Goal: Information Seeking & Learning: Find specific fact

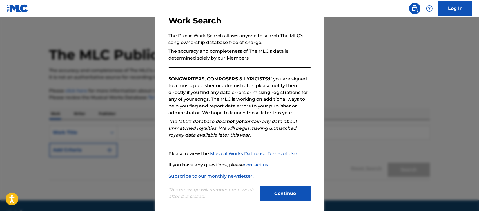
scroll to position [47, 0]
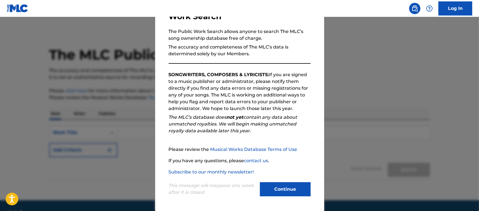
click at [285, 183] on button "Continue" at bounding box center [285, 189] width 51 height 14
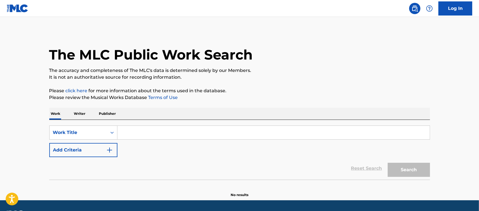
click at [140, 134] on input "Search Form" at bounding box center [273, 133] width 312 height 14
paste input "Yet Another Movie"
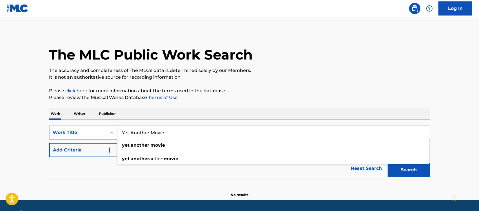
type input "Yet Another Movie"
drag, startPoint x: 419, startPoint y: 169, endPoint x: 386, endPoint y: 168, distance: 32.1
click at [418, 169] on button "Search" at bounding box center [409, 170] width 42 height 14
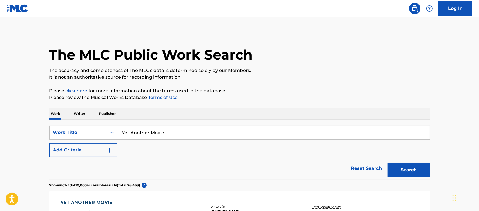
click at [113, 150] on img "Search Form" at bounding box center [109, 149] width 7 height 7
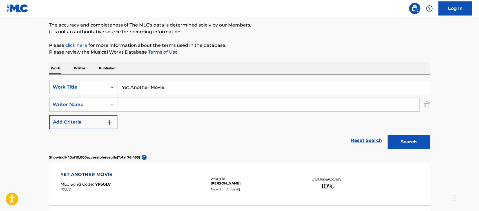
scroll to position [106, 0]
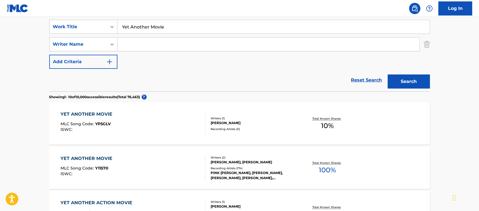
click at [147, 128] on div "YET ANOTHER MOVIE MLC Song Code : YP5GLV ISWC :" at bounding box center [133, 123] width 145 height 25
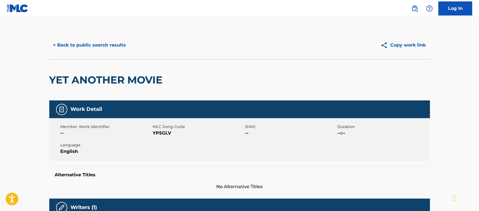
scroll to position [106, 0]
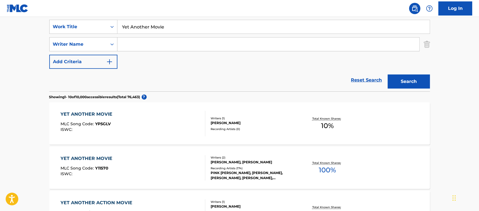
click at [135, 46] on input "Search Form" at bounding box center [268, 44] width 302 height 14
paste input "[PERSON_NAME] [PERSON_NAME]"
click at [399, 78] on button "Search" at bounding box center [409, 81] width 42 height 14
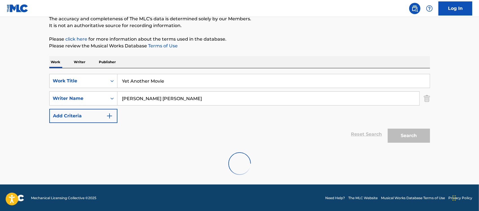
scroll to position [34, 0]
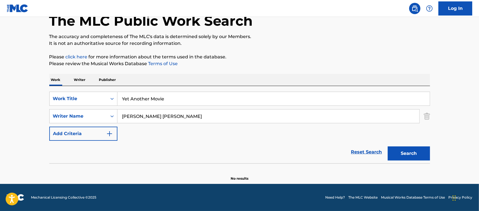
drag, startPoint x: 198, startPoint y: 117, endPoint x: 168, endPoint y: 116, distance: 29.9
click at [168, 117] on input "[PERSON_NAME] [PERSON_NAME]" at bounding box center [268, 116] width 302 height 14
click at [409, 154] on button "Search" at bounding box center [409, 153] width 42 height 14
drag, startPoint x: 159, startPoint y: 115, endPoint x: 115, endPoint y: 115, distance: 43.7
click at [115, 115] on div "SearchWithCriteria58e7f9dd-d54a-4b84-8b8b-cef5453361b8 Writer Name [PERSON_NAME]" at bounding box center [239, 116] width 381 height 14
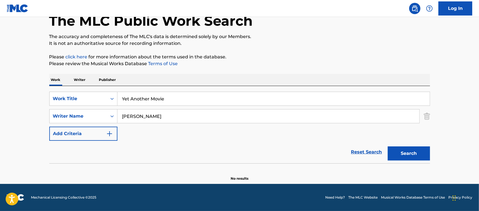
paste input "[PERSON_NAME]"
click at [398, 146] on button "Search" at bounding box center [409, 153] width 42 height 14
drag, startPoint x: 162, startPoint y: 116, endPoint x: 87, endPoint y: 112, distance: 75.3
click at [87, 112] on div "SearchWithCriteria58e7f9dd-d54a-4b84-8b8b-cef5453361b8 Writer Name [PERSON_NAME]" at bounding box center [239, 116] width 381 height 14
type input "[PERSON_NAME]"
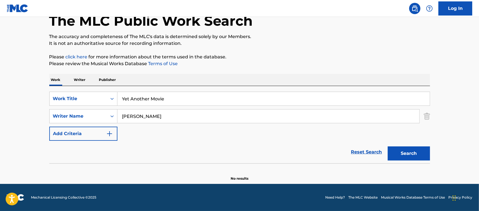
click at [410, 153] on button "Search" at bounding box center [409, 153] width 42 height 14
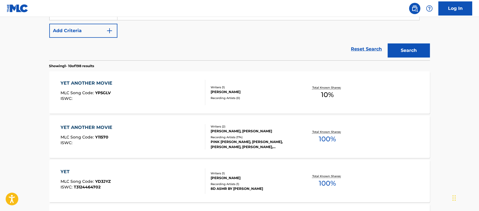
scroll to position [139, 0]
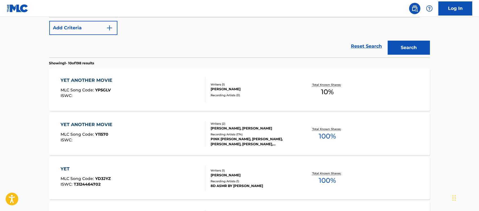
click at [168, 137] on div "YET ANOTHER MOVIE MLC Song Code : Y11570 ISWC :" at bounding box center [133, 133] width 145 height 25
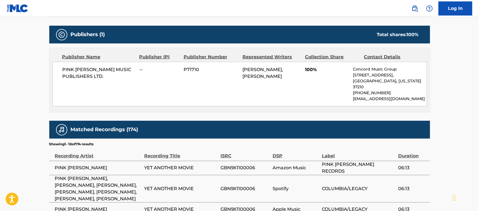
scroll to position [282, 0]
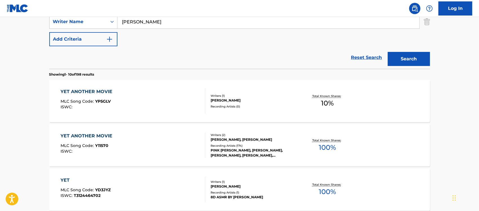
scroll to position [101, 0]
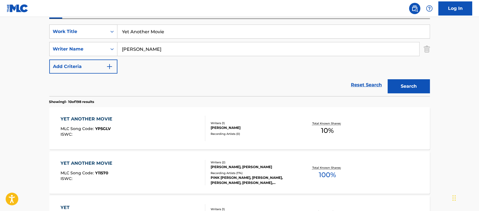
click at [155, 126] on div "YET ANOTHER MOVIE MLC Song Code : YP5GLV ISWC :" at bounding box center [133, 127] width 145 height 25
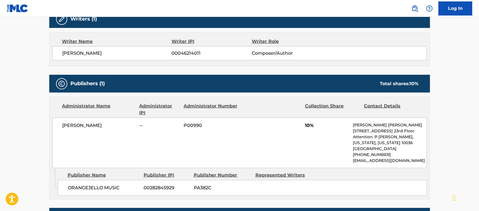
scroll to position [186, 0]
